Goal: Check status

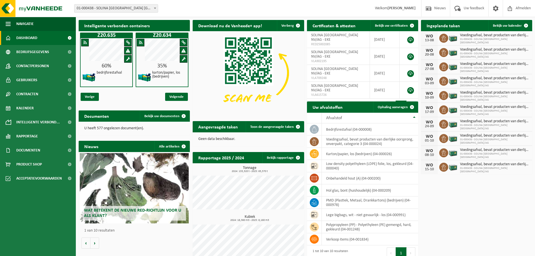
click at [155, 9] on b at bounding box center [155, 8] width 2 height 1
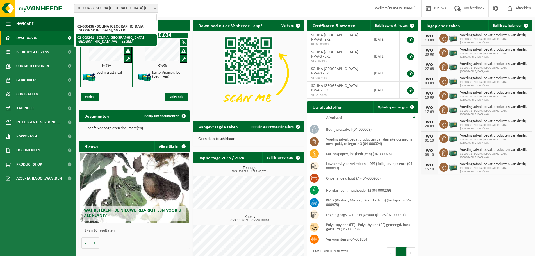
select select "13150"
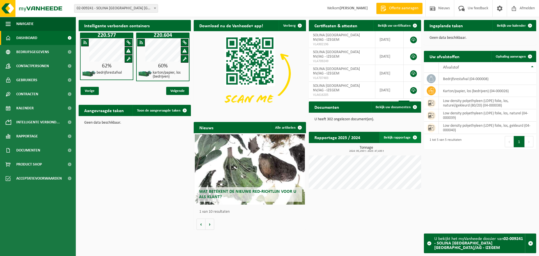
click at [400, 138] on link "Bekijk rapportage" at bounding box center [399, 137] width 41 height 11
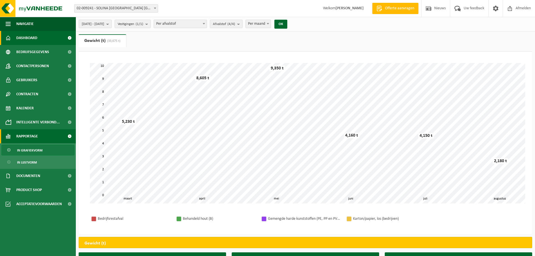
click at [25, 34] on span "Dashboard" at bounding box center [26, 38] width 21 height 14
